Goal: Information Seeking & Learning: Learn about a topic

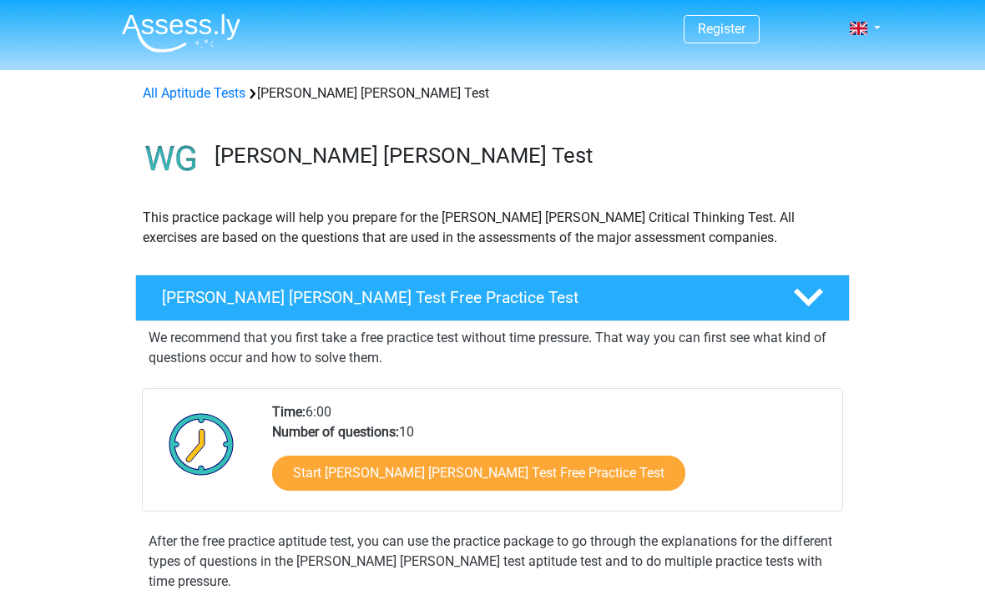
click at [520, 473] on link "Start Watson Glaser Test Free Practice Test" at bounding box center [478, 473] width 413 height 35
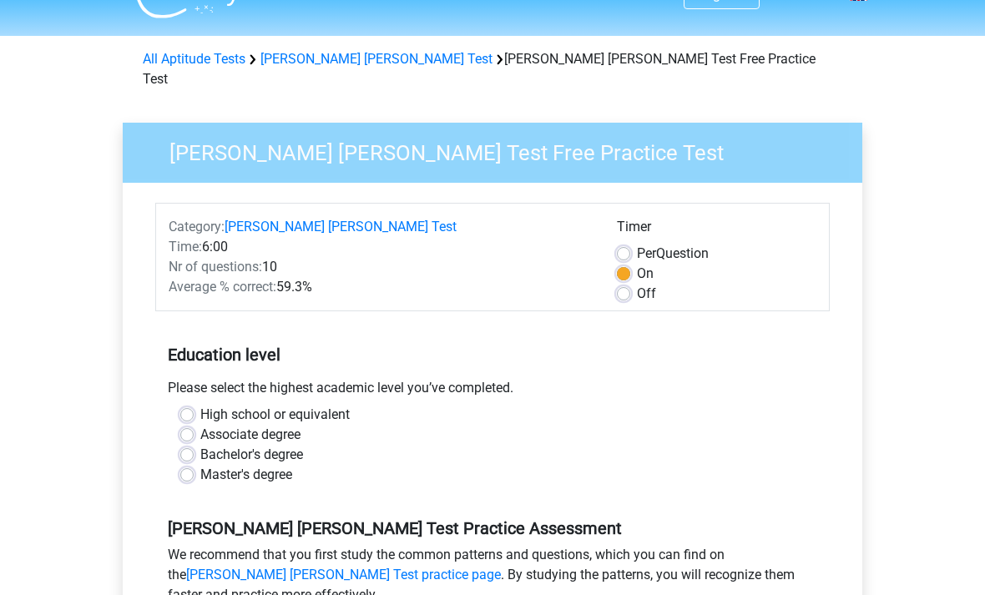
scroll to position [49, 0]
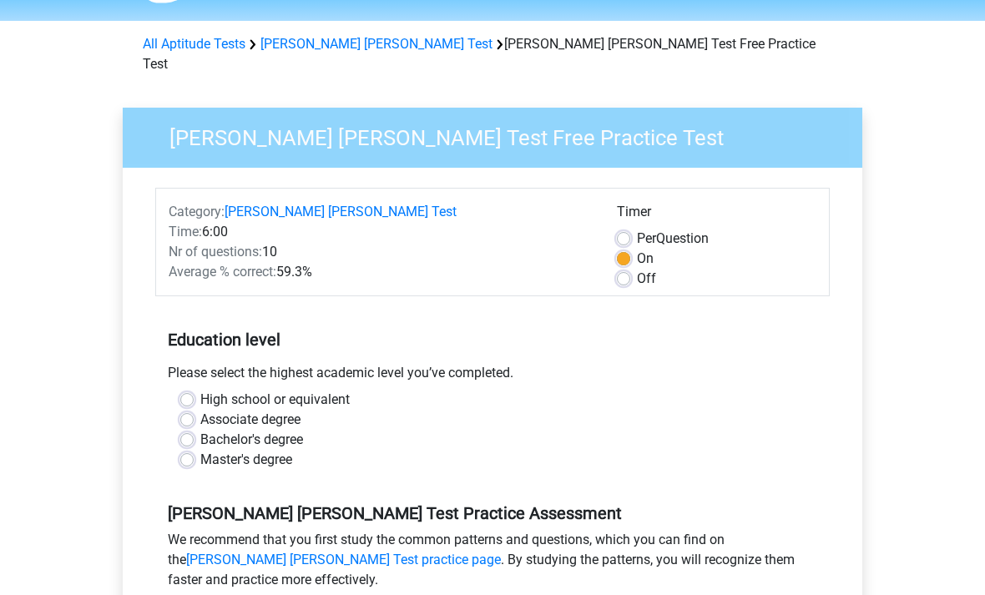
click at [200, 430] on label "Bachelor's degree" at bounding box center [251, 440] width 103 height 20
click at [191, 430] on input "Bachelor's degree" at bounding box center [186, 438] width 13 height 17
radio input "true"
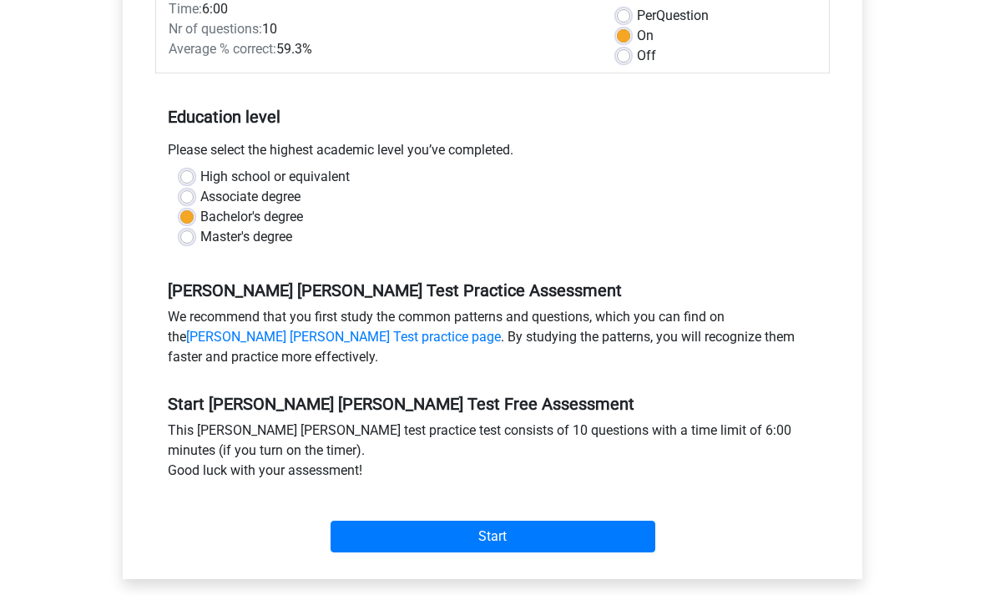
scroll to position [288, 0]
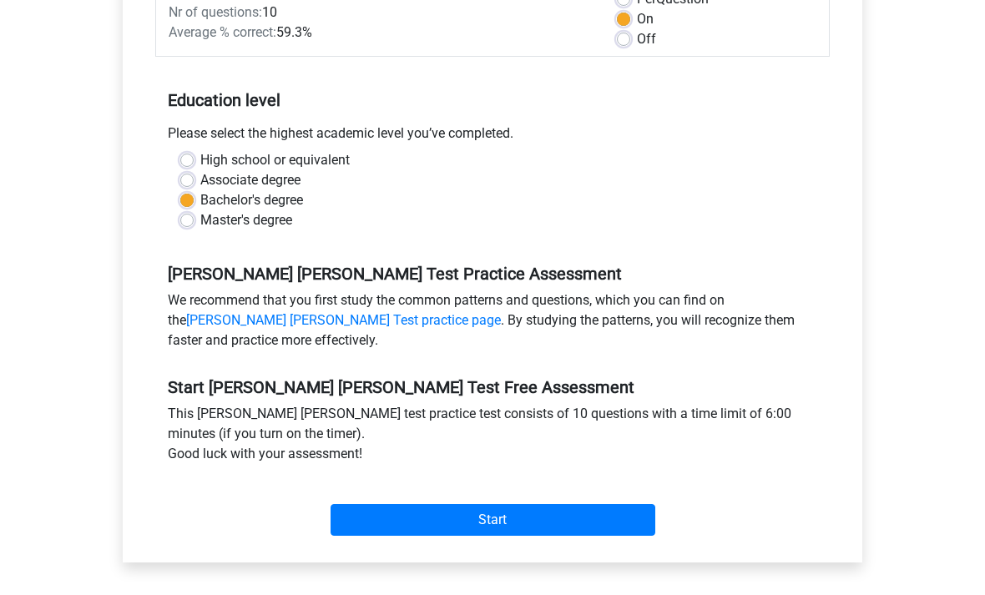
click at [518, 505] on input "Start" at bounding box center [493, 521] width 325 height 32
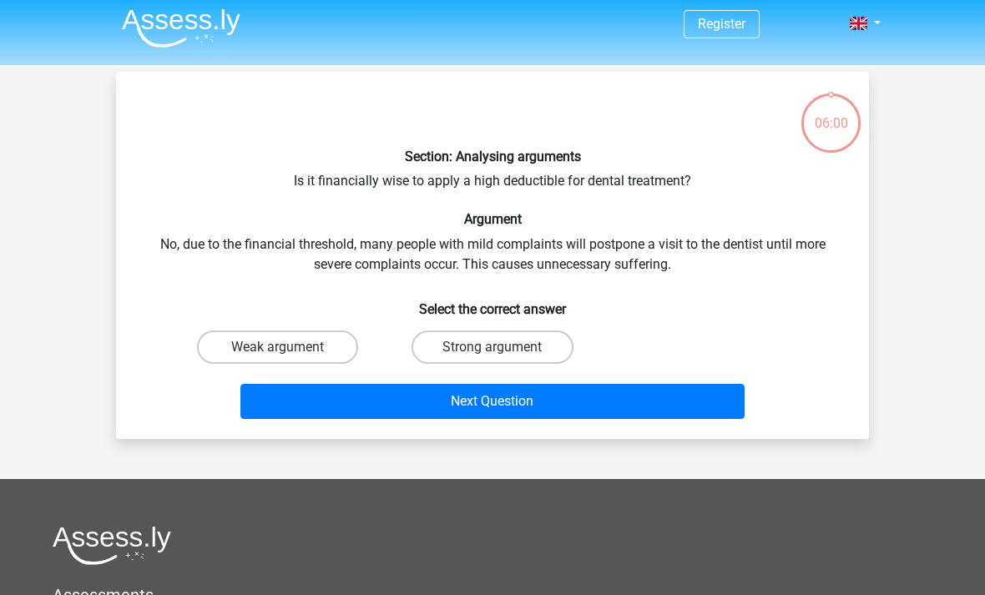
scroll to position [4, 0]
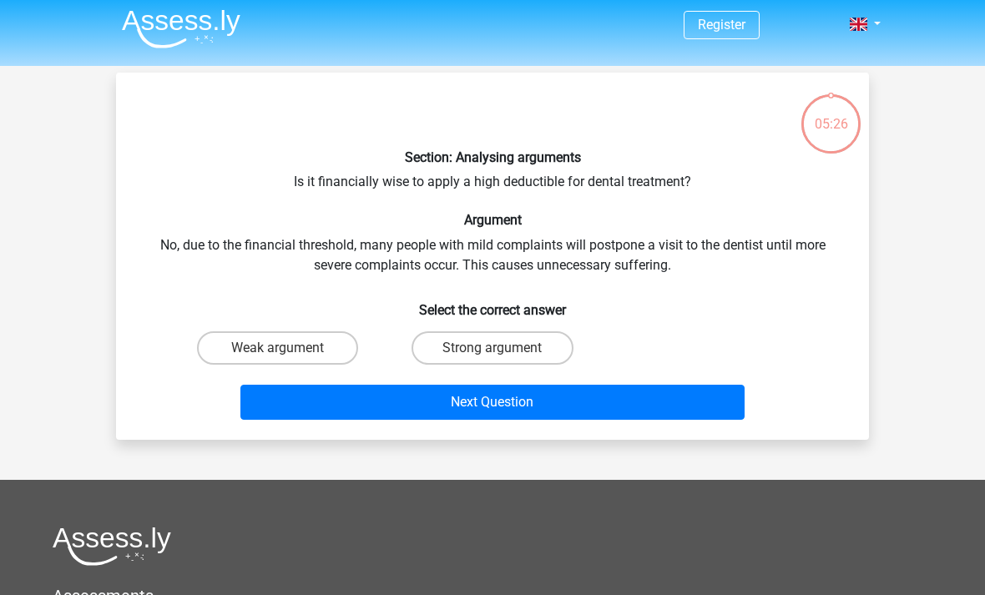
click at [538, 355] on label "Strong argument" at bounding box center [492, 347] width 161 height 33
click at [503, 355] on input "Strong argument" at bounding box center [497, 353] width 11 height 11
radio input "true"
click at [549, 405] on button "Next Question" at bounding box center [492, 402] width 505 height 35
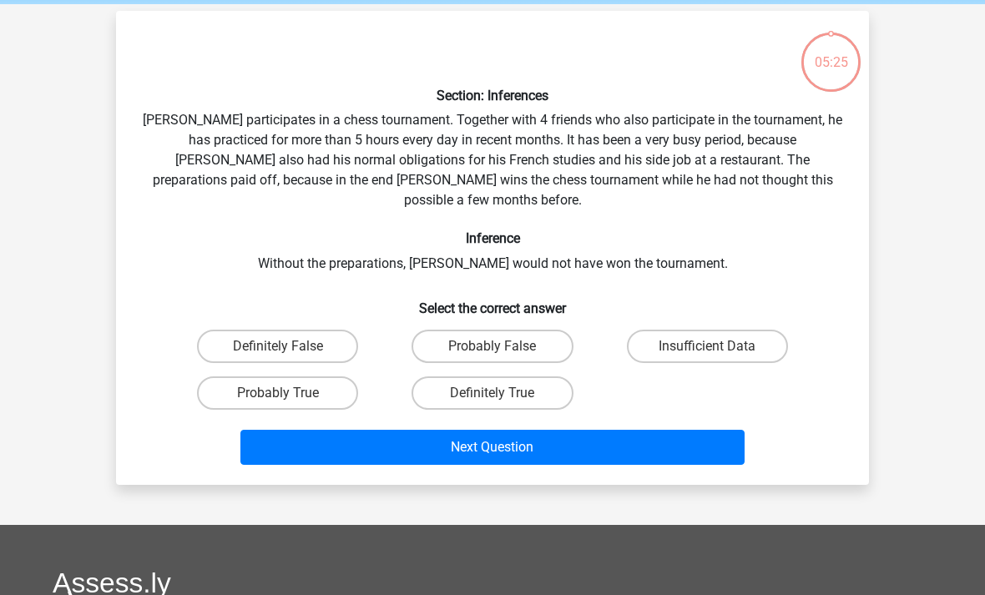
scroll to position [77, 0]
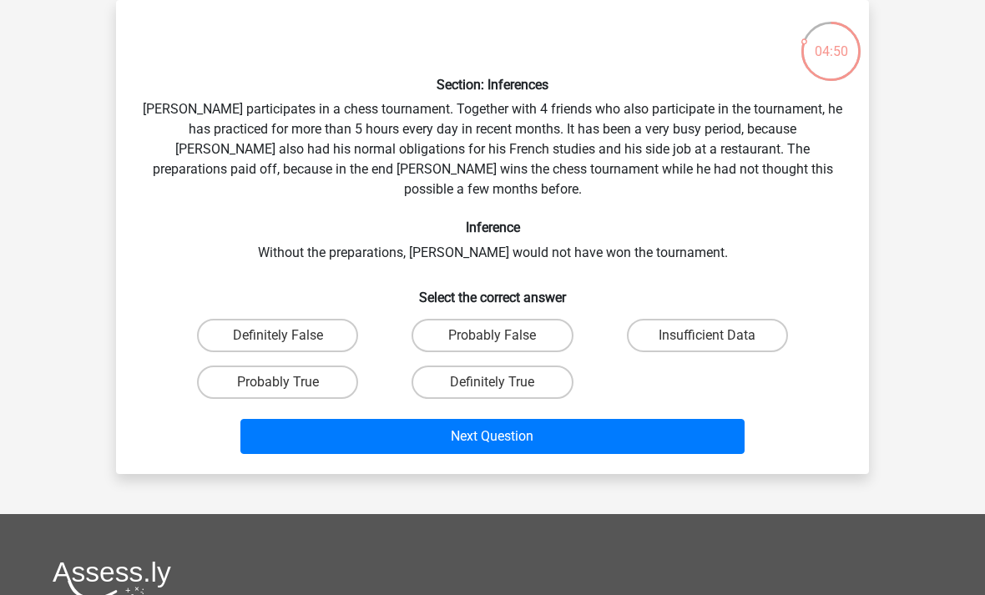
click at [288, 382] on input "Probably True" at bounding box center [283, 387] width 11 height 11
radio input "true"
click at [440, 419] on button "Next Question" at bounding box center [492, 436] width 505 height 35
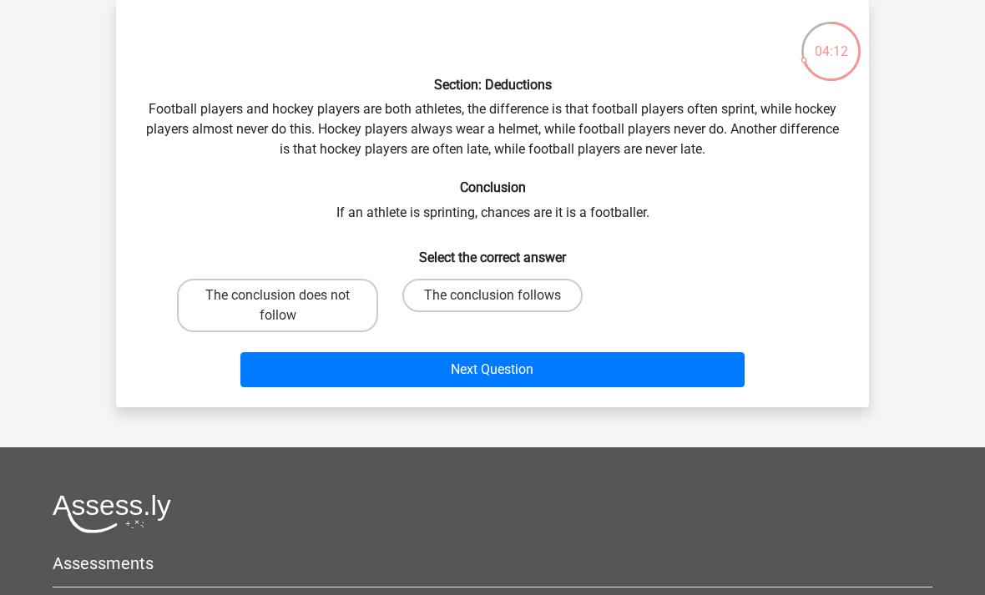
click at [461, 300] on label "The conclusion follows" at bounding box center [492, 295] width 180 height 33
click at [492, 300] on input "The conclusion follows" at bounding box center [497, 300] width 11 height 11
radio input "true"
click at [492, 371] on button "Next Question" at bounding box center [492, 369] width 505 height 35
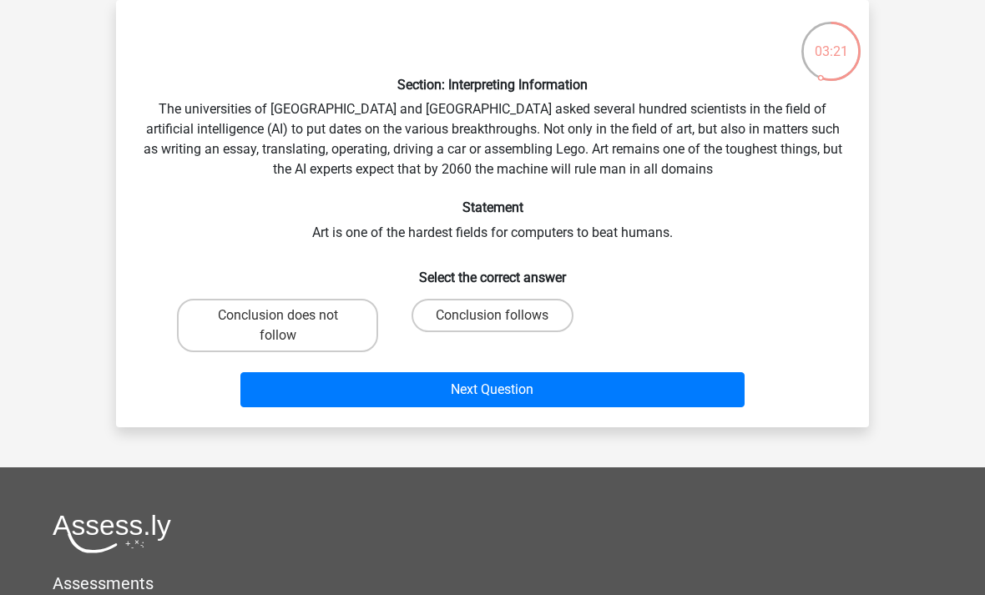
click at [512, 325] on label "Conclusion follows" at bounding box center [492, 315] width 161 height 33
click at [503, 325] on input "Conclusion follows" at bounding box center [497, 321] width 11 height 11
radio input "true"
click at [513, 389] on button "Next Question" at bounding box center [492, 389] width 505 height 35
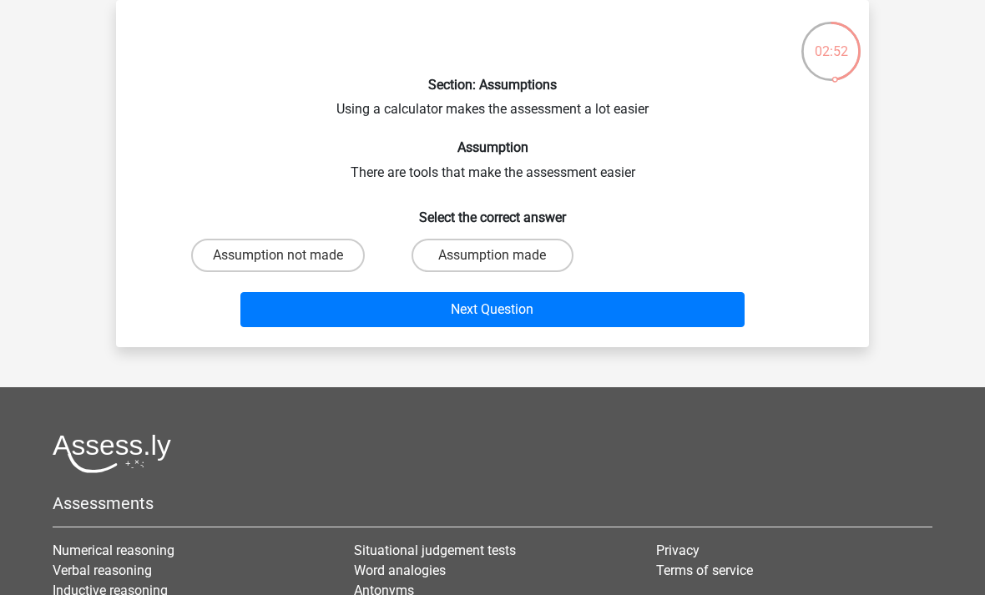
click at [495, 270] on label "Assumption made" at bounding box center [492, 255] width 161 height 33
click at [495, 266] on input "Assumption made" at bounding box center [497, 260] width 11 height 11
radio input "true"
click at [511, 263] on label "Assumption made" at bounding box center [492, 255] width 161 height 33
click at [503, 263] on input "Assumption made" at bounding box center [497, 260] width 11 height 11
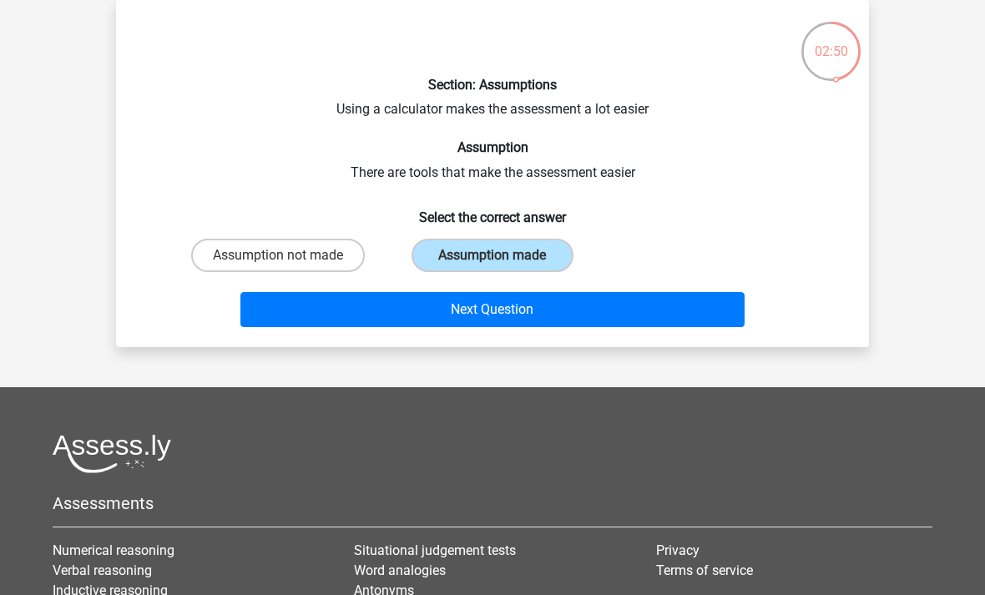
click at [517, 317] on button "Next Question" at bounding box center [492, 309] width 505 height 35
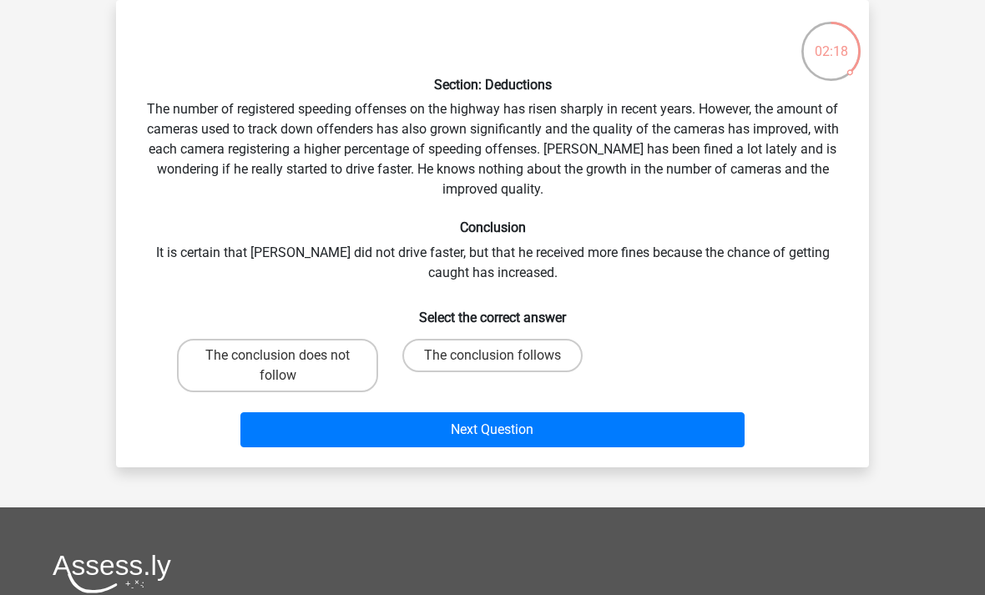
click at [312, 362] on label "The conclusion does not follow" at bounding box center [277, 365] width 201 height 53
click at [289, 362] on input "The conclusion does not follow" at bounding box center [283, 361] width 11 height 11
radio input "true"
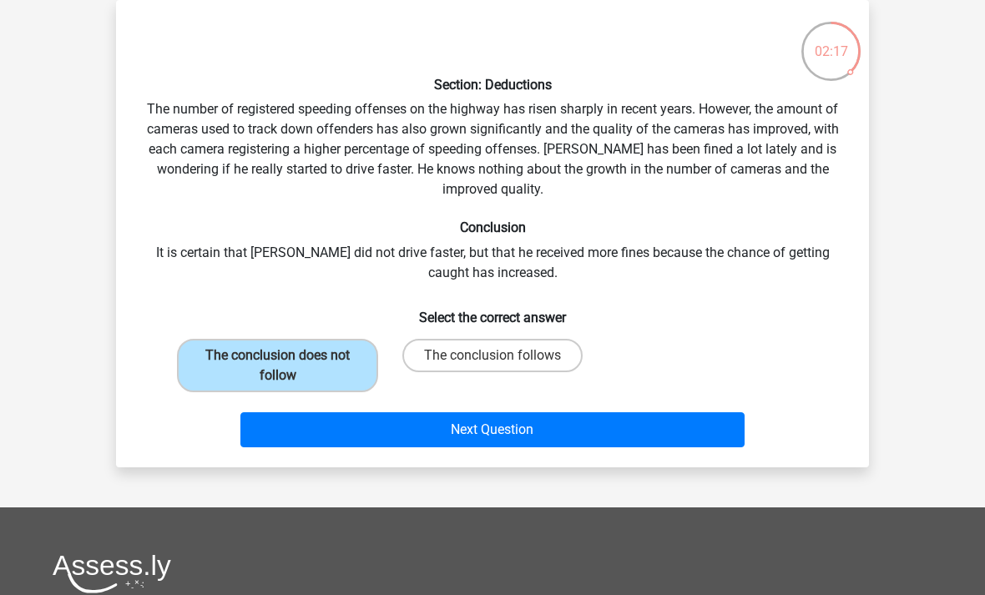
click at [518, 437] on button "Next Question" at bounding box center [492, 429] width 505 height 35
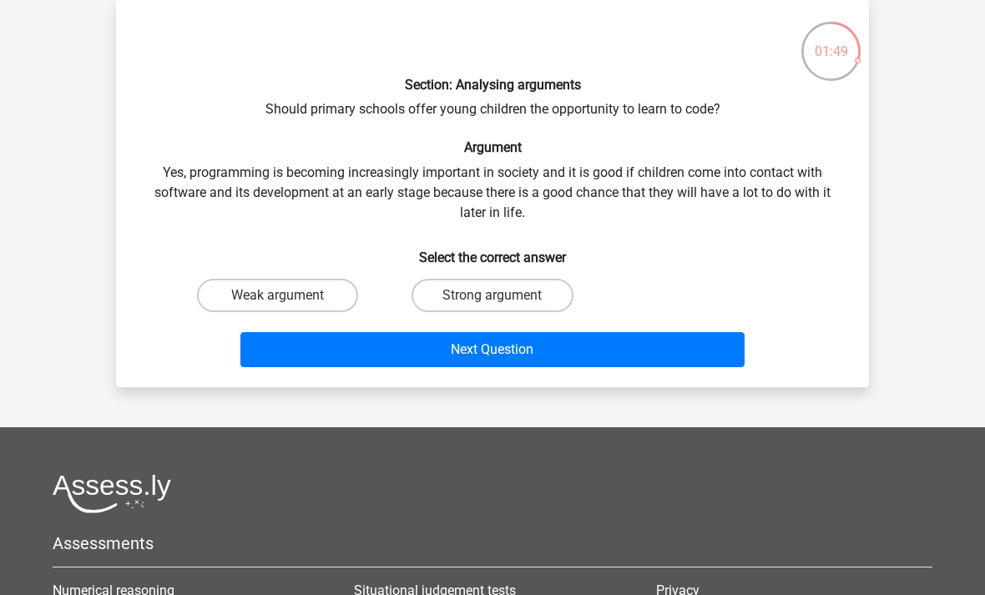
click at [513, 299] on label "Strong argument" at bounding box center [492, 295] width 161 height 33
click at [503, 299] on input "Strong argument" at bounding box center [497, 300] width 11 height 11
radio input "true"
click at [479, 352] on button "Next Question" at bounding box center [492, 349] width 505 height 35
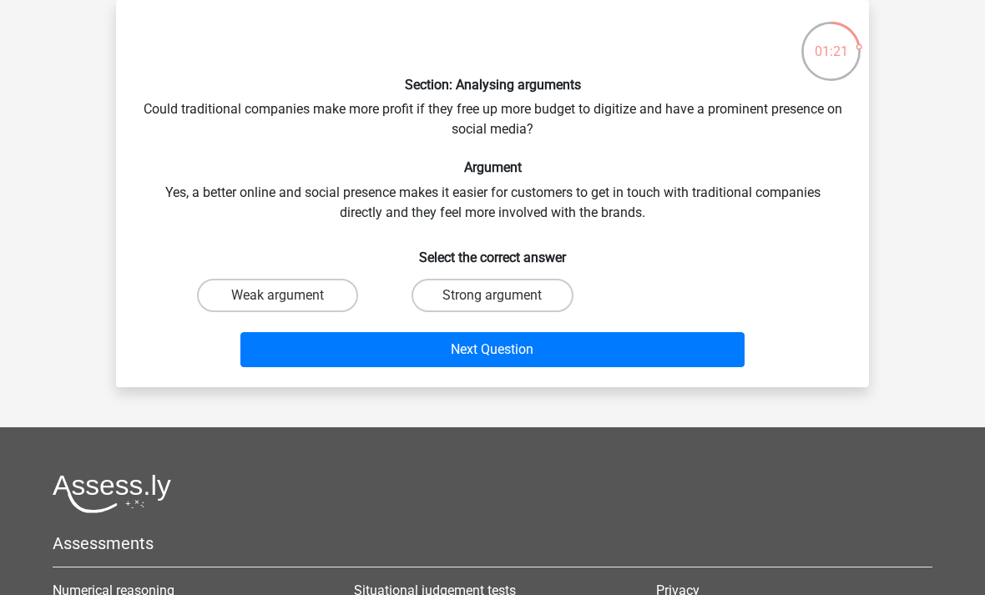
click at [302, 296] on label "Weak argument" at bounding box center [277, 295] width 161 height 33
click at [289, 296] on input "Weak argument" at bounding box center [283, 300] width 11 height 11
radio input "true"
click at [538, 351] on button "Next Question" at bounding box center [492, 349] width 505 height 35
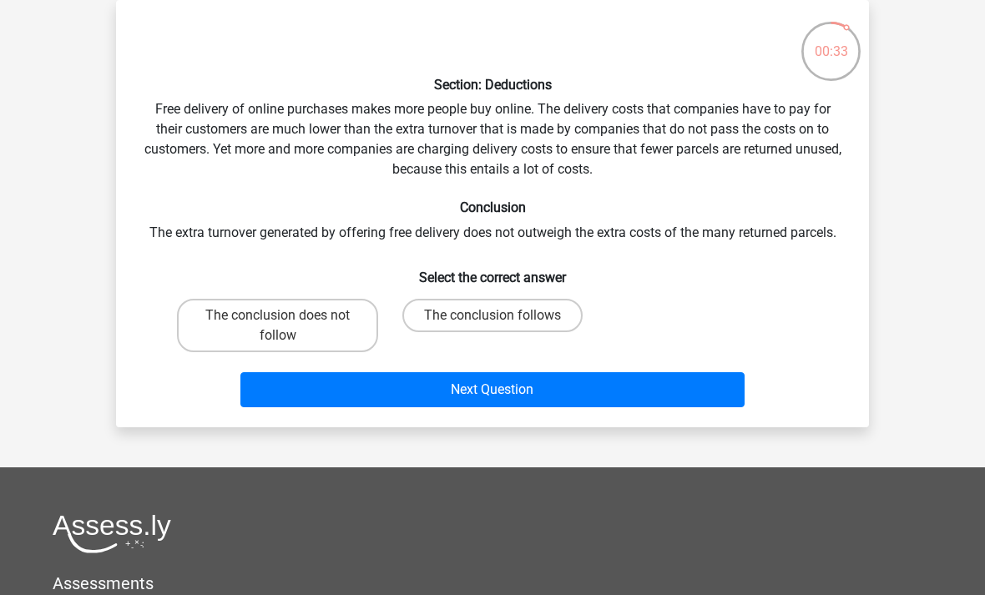
click at [302, 326] on label "The conclusion does not follow" at bounding box center [277, 325] width 201 height 53
click at [289, 326] on input "The conclusion does not follow" at bounding box center [283, 321] width 11 height 11
radio input "true"
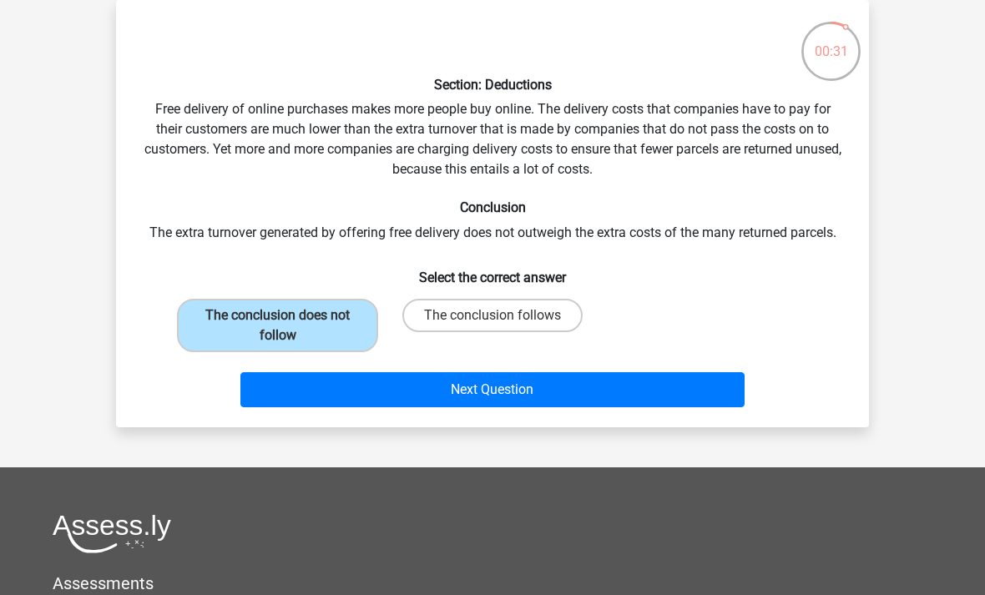
click at [520, 395] on button "Next Question" at bounding box center [492, 389] width 505 height 35
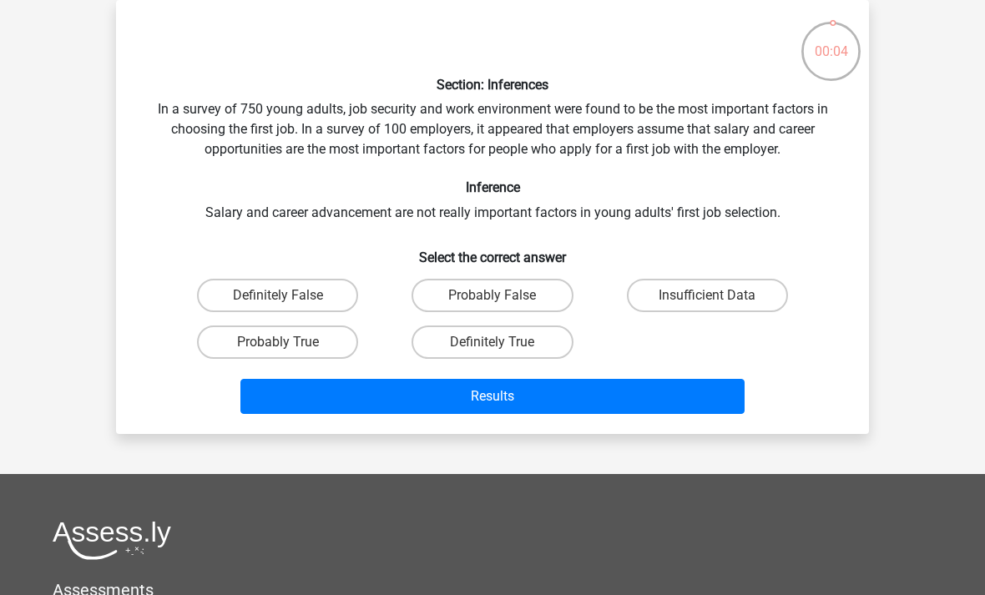
click at [733, 296] on label "Insufficient Data" at bounding box center [707, 295] width 161 height 33
click at [718, 296] on input "Insufficient Data" at bounding box center [712, 300] width 11 height 11
radio input "true"
click at [603, 397] on button "Results" at bounding box center [492, 396] width 505 height 35
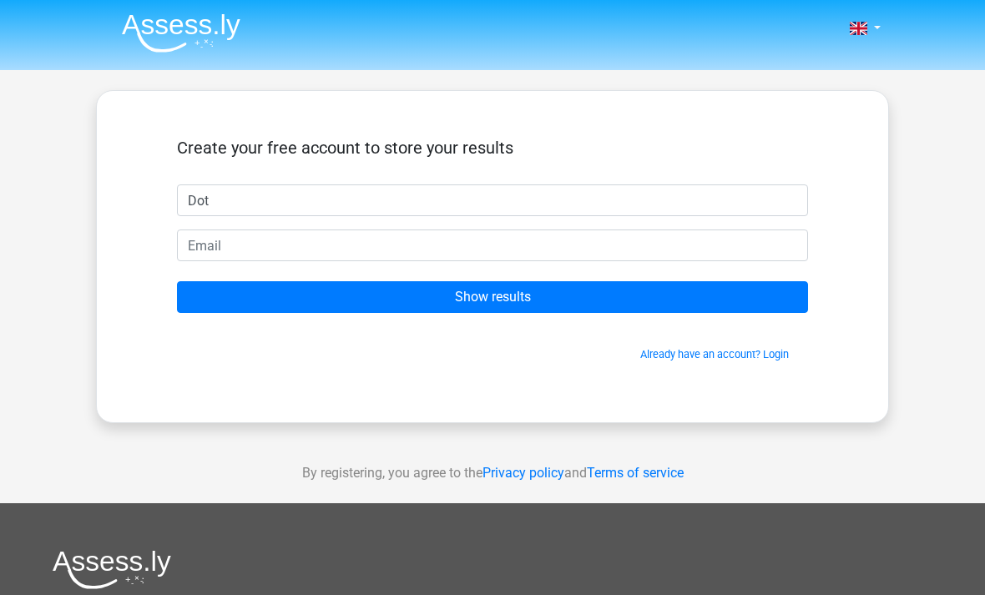
type input "Dot"
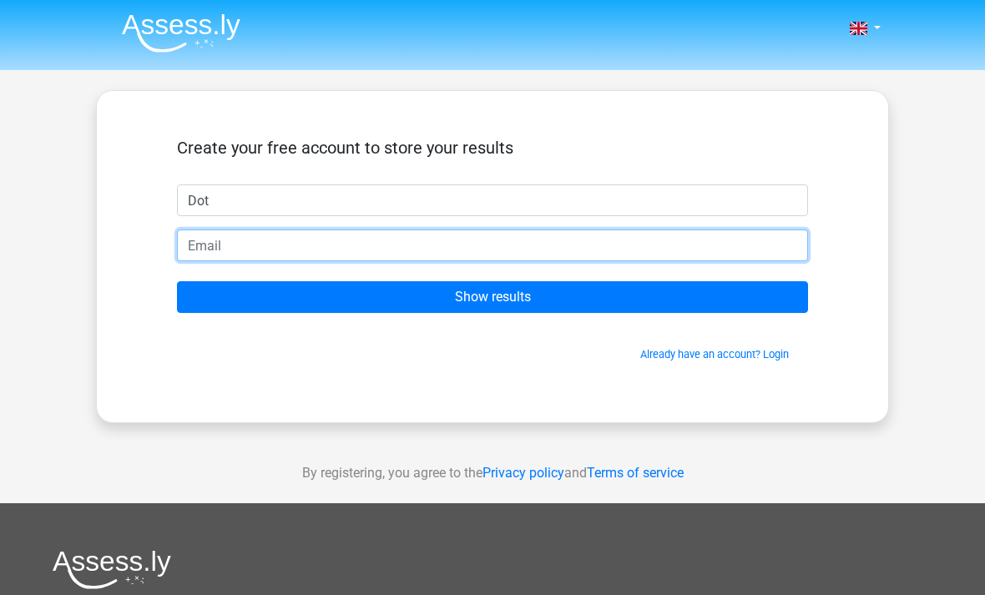
click at [406, 245] on input "email" at bounding box center [492, 246] width 631 height 32
type input "dotbittles@icloud.com"
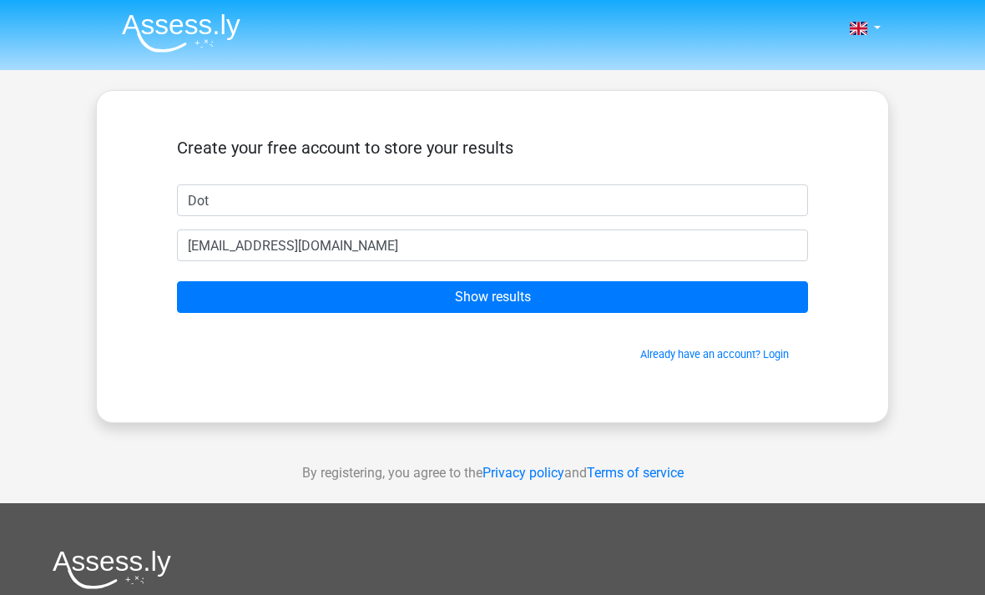
click at [527, 293] on input "Show results" at bounding box center [492, 297] width 631 height 32
click at [588, 301] on input "Show results" at bounding box center [492, 297] width 631 height 32
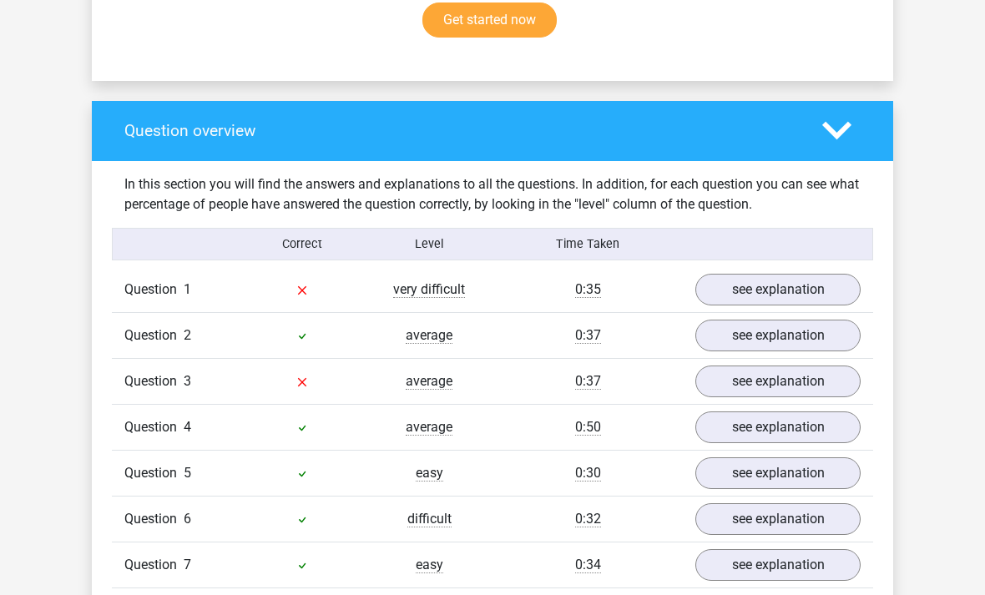
scroll to position [1130, 0]
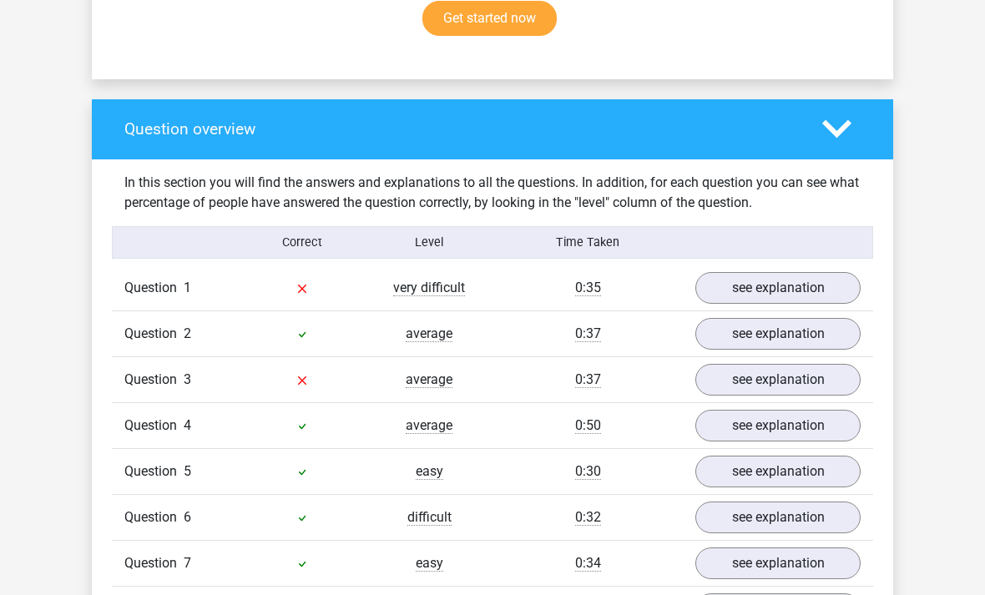
click at [799, 273] on link "see explanation" at bounding box center [777, 289] width 165 height 32
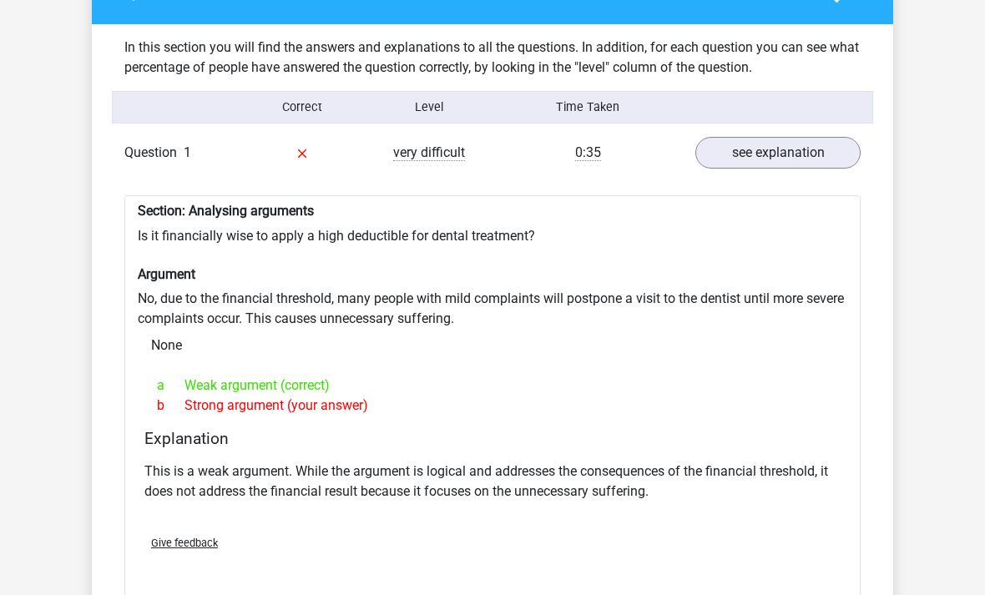
scroll to position [1265, 0]
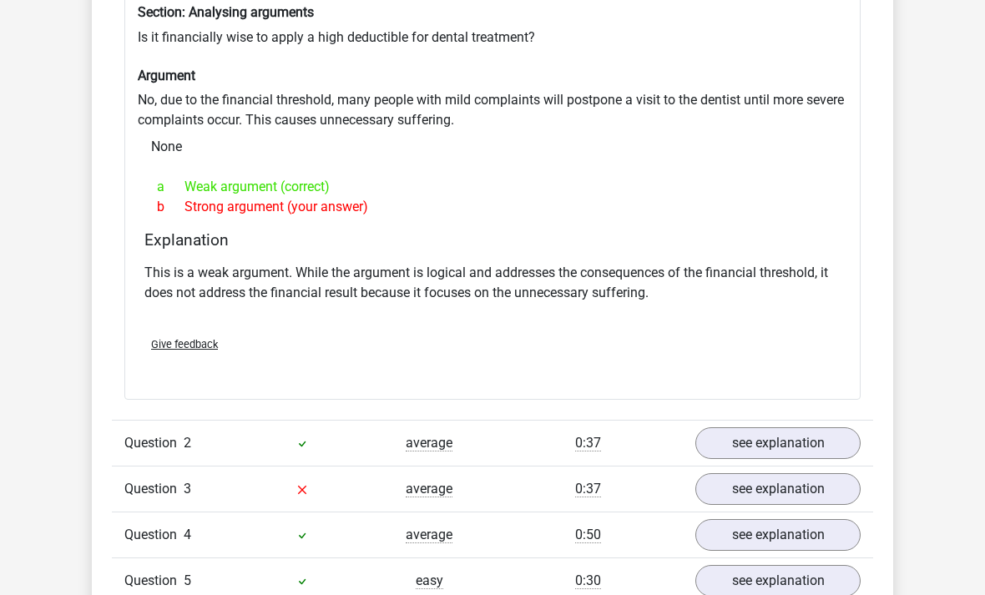
scroll to position [1469, 0]
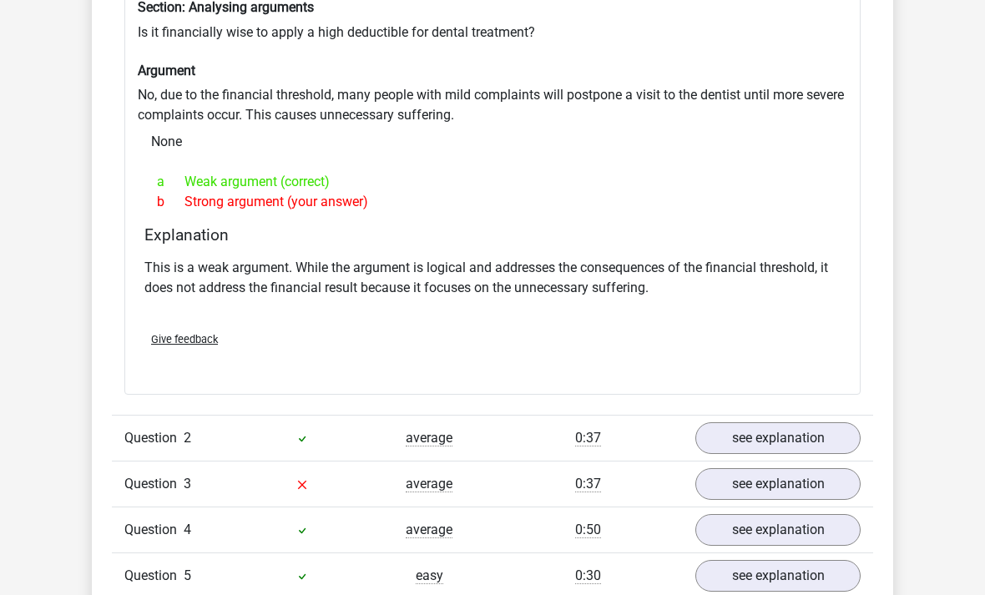
click at [776, 423] on link "see explanation" at bounding box center [777, 439] width 165 height 32
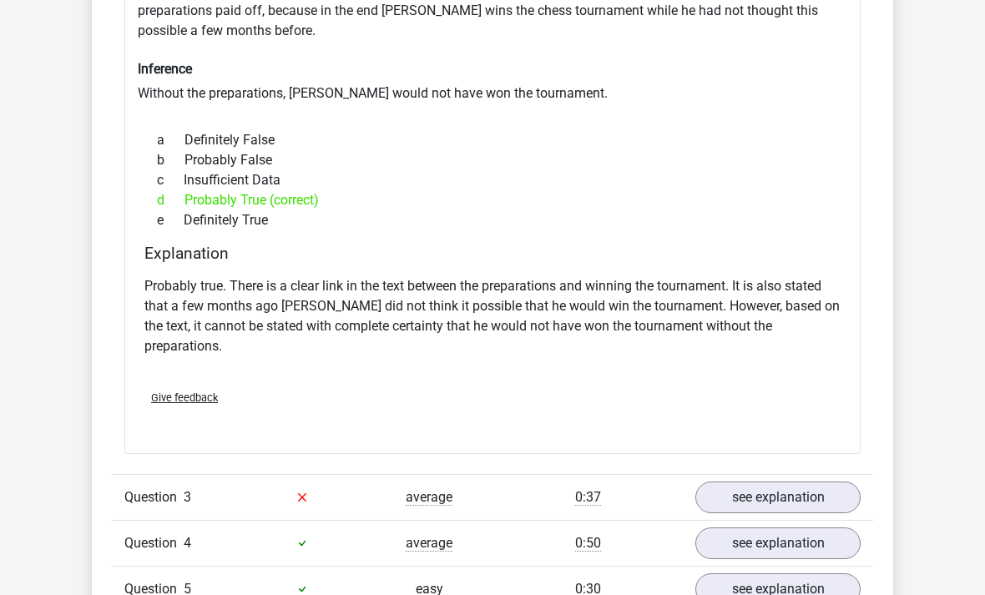
scroll to position [2042, 0]
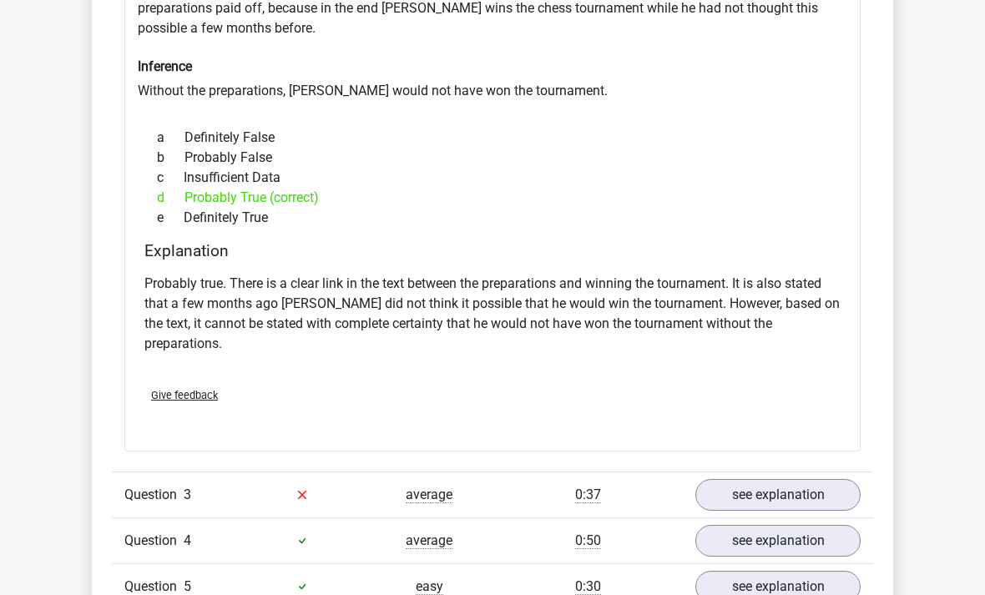
click at [791, 480] on link "see explanation" at bounding box center [777, 496] width 165 height 32
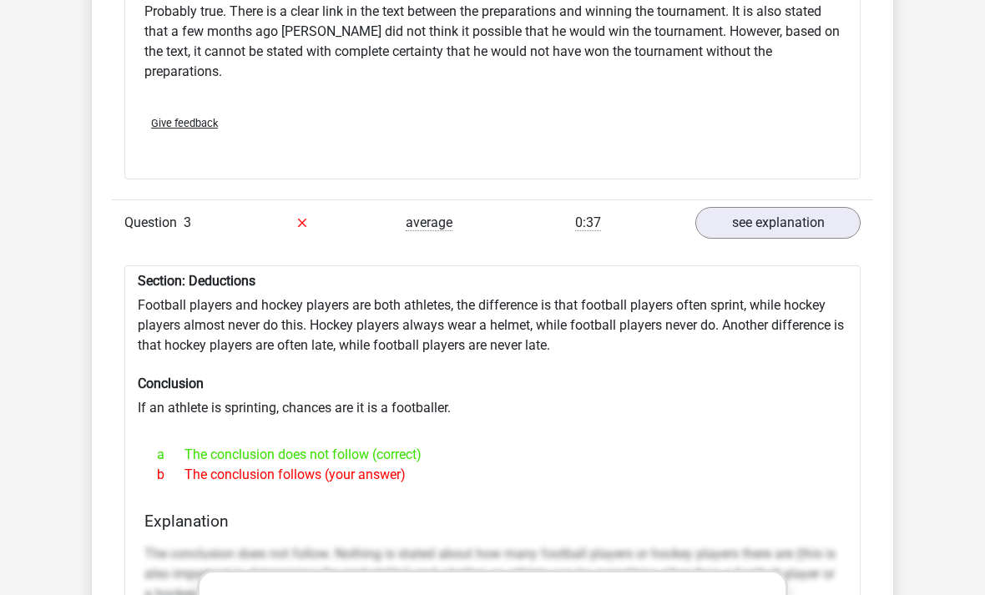
scroll to position [2315, 0]
click at [882, 535] on div "Question overview In this section you will find the answers and explanations to…" at bounding box center [492, 193] width 801 height 2554
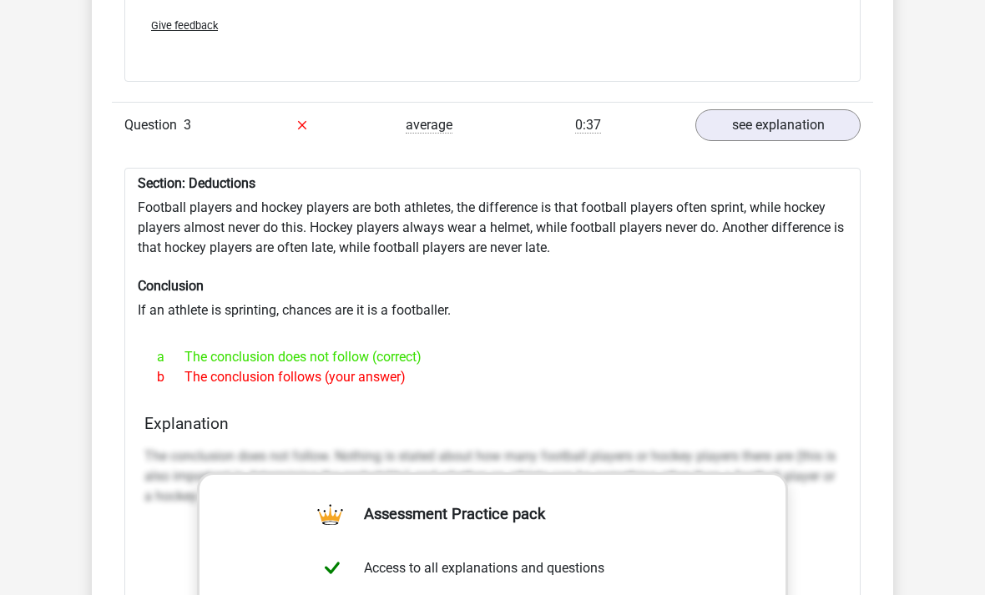
scroll to position [2400, 0]
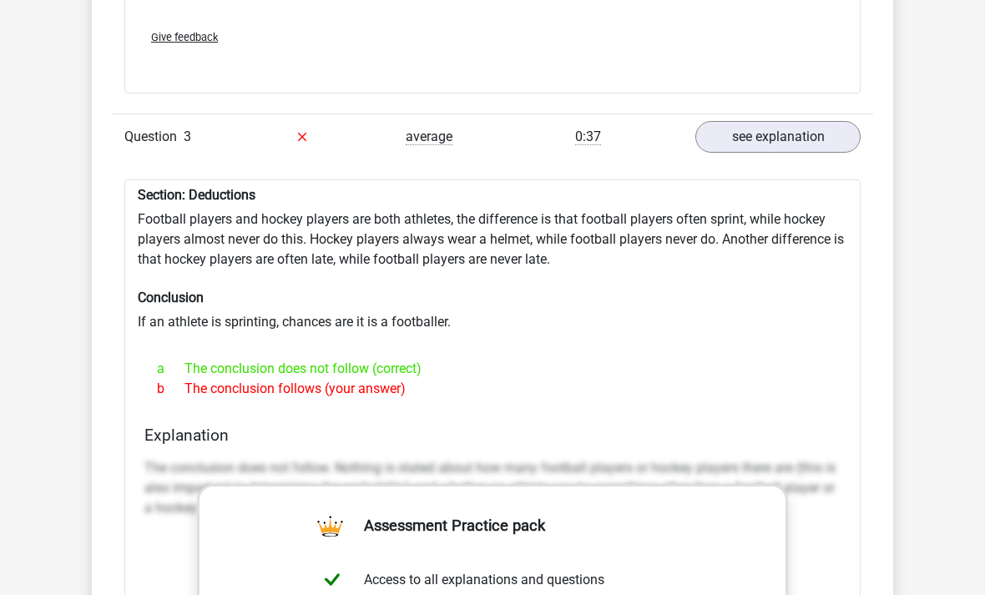
click at [789, 380] on div "b The conclusion follows (your answer)" at bounding box center [492, 390] width 696 height 20
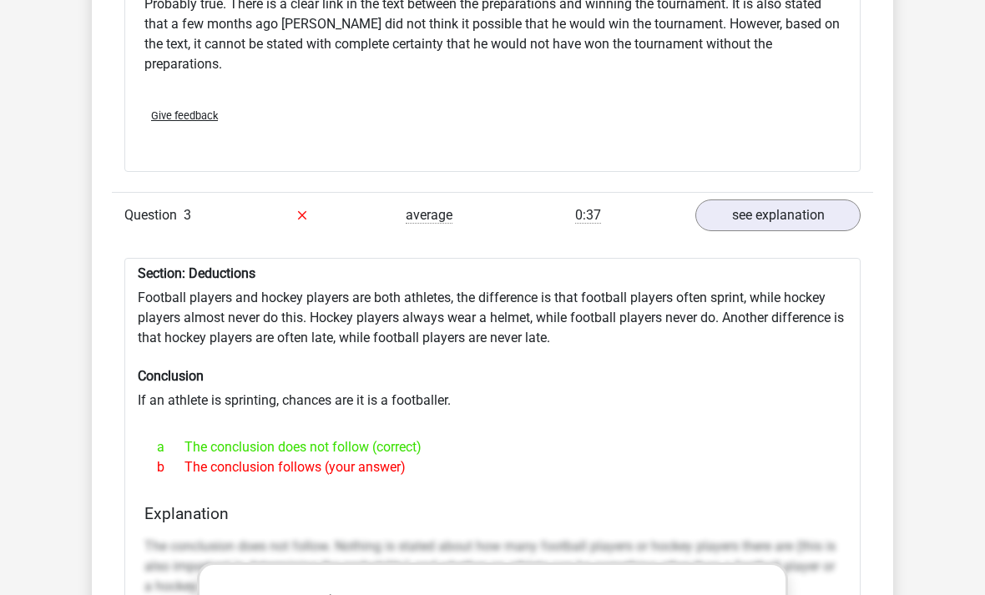
scroll to position [2317, 0]
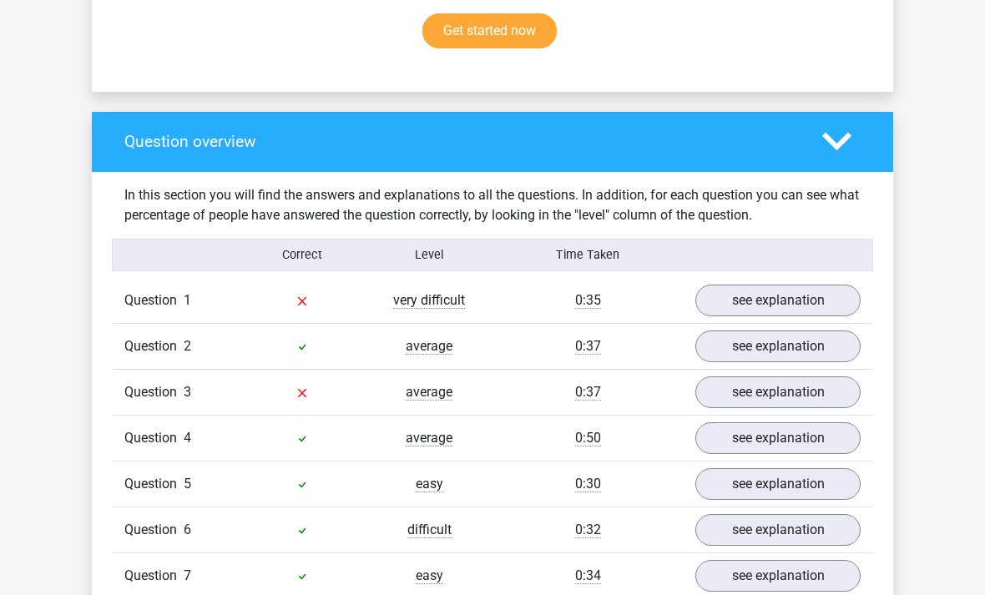
scroll to position [1139, 0]
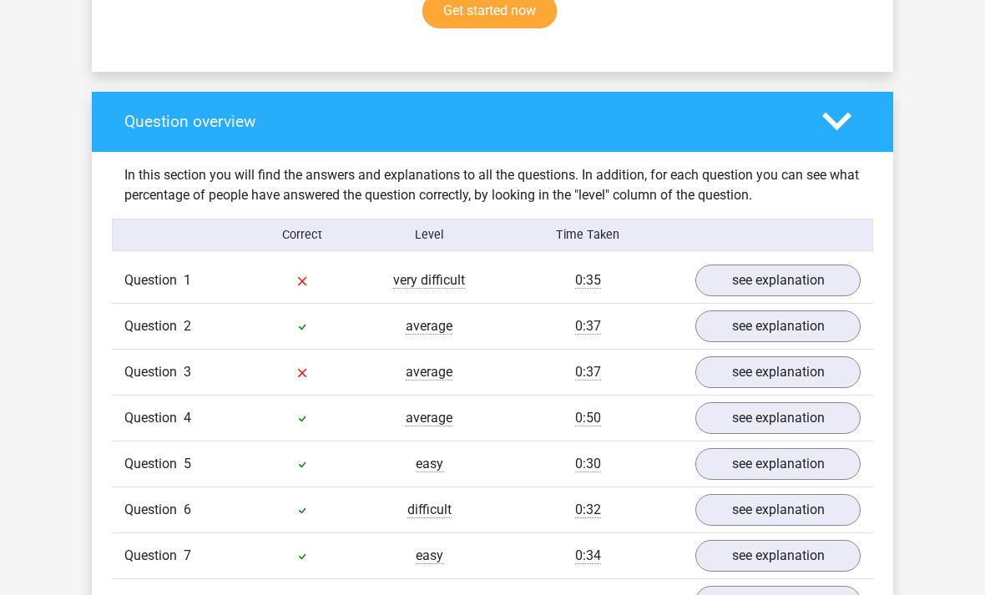
click at [781, 356] on link "see explanation" at bounding box center [777, 372] width 165 height 32
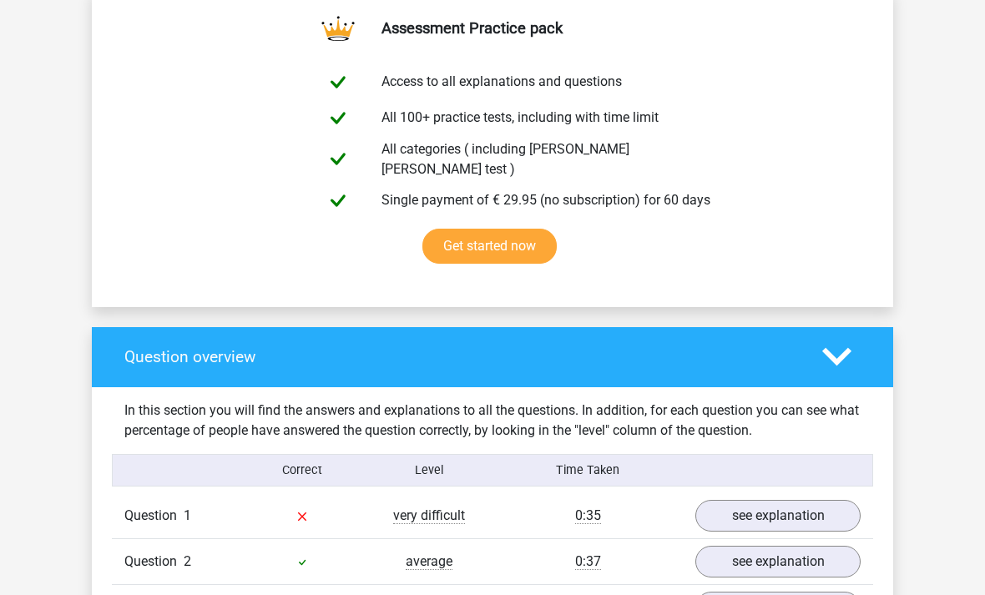
scroll to position [796, 0]
